Goal: Information Seeking & Learning: Learn about a topic

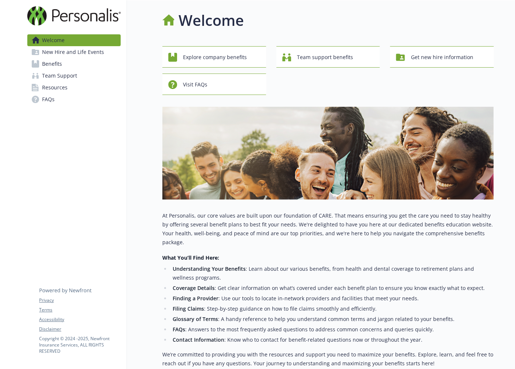
click at [80, 61] on link "Benefits" at bounding box center [73, 64] width 93 height 12
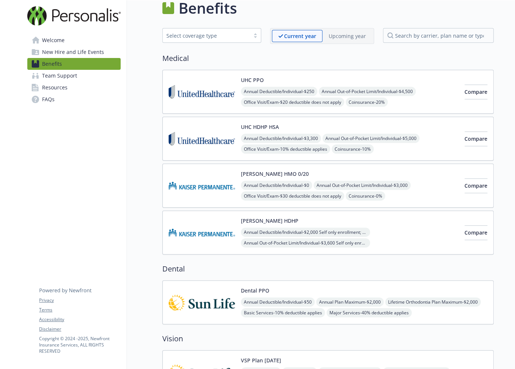
scroll to position [61, 0]
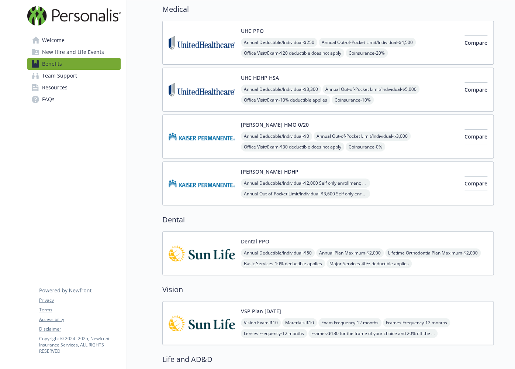
click at [202, 254] on img at bounding box center [202, 252] width 66 height 31
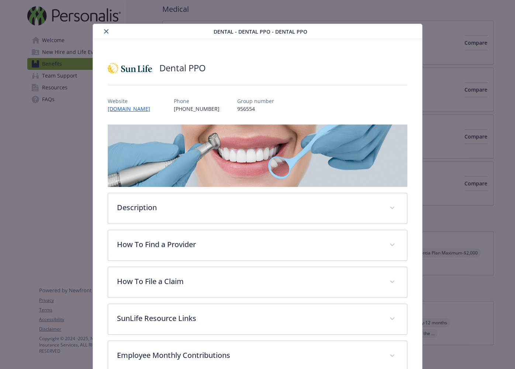
scroll to position [22, 0]
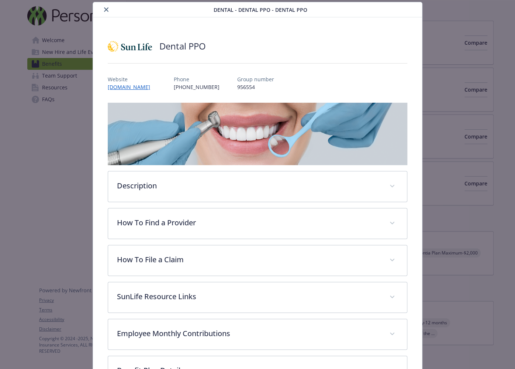
click at [104, 7] on icon "close" at bounding box center [106, 9] width 4 height 4
